Goal: Go to known website: Access a specific website the user already knows

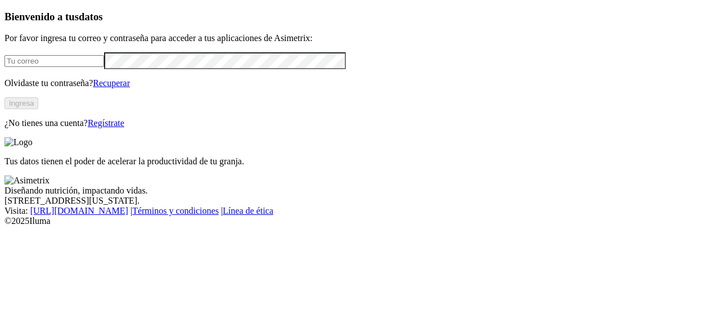
click at [104, 67] on input "email" at bounding box center [55, 61] width 100 height 12
type input "[PERSON_NAME][EMAIL_ADDRESS][PERSON_NAME][DOMAIN_NAME]"
click input "submit" at bounding box center [0, 0] width 0 height 0
